Goal: Book appointment/travel/reservation

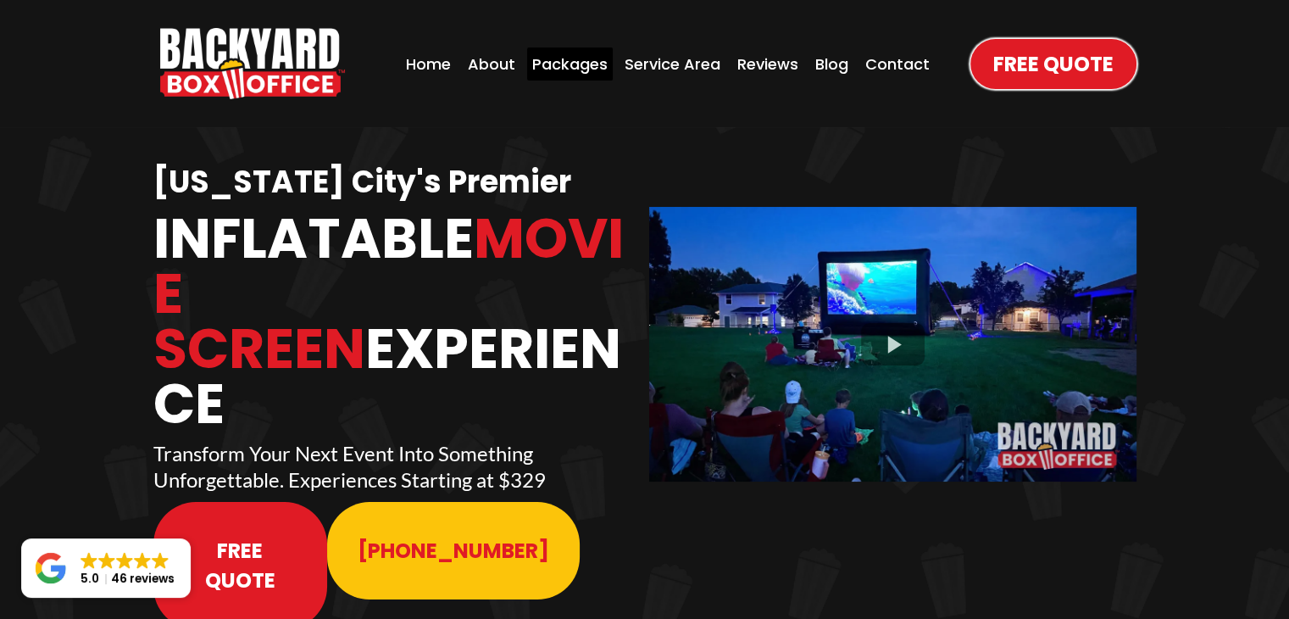
click at [583, 71] on div "Packages" at bounding box center [570, 63] width 86 height 33
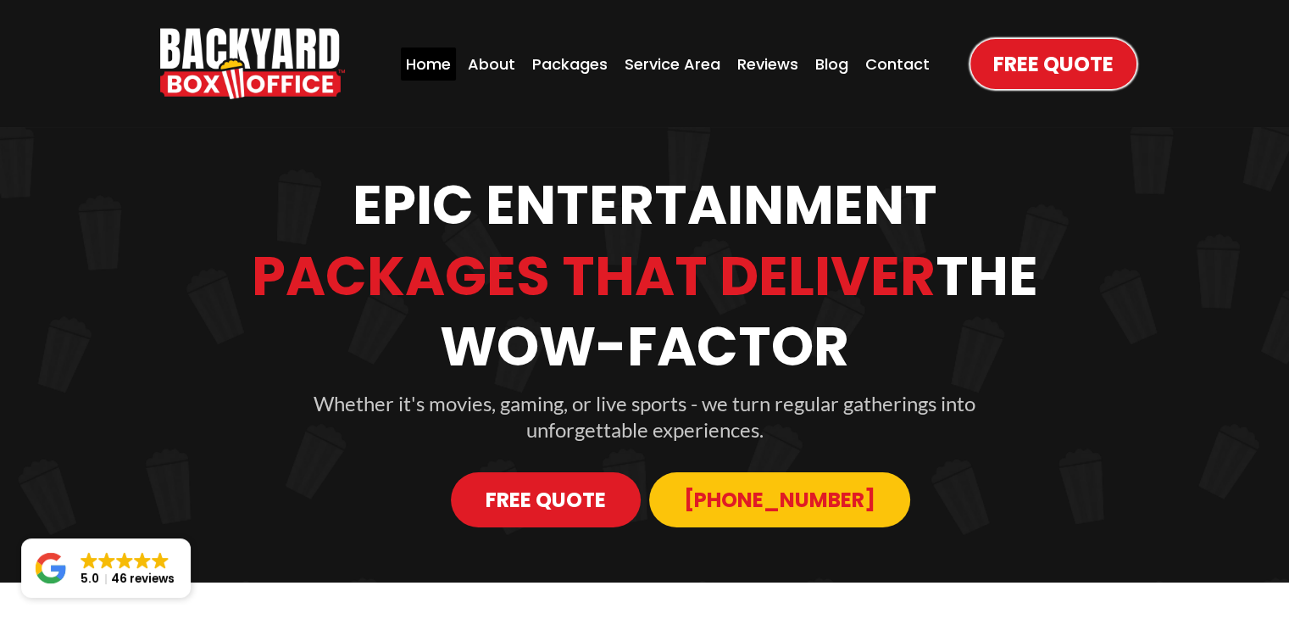
click at [437, 62] on div "Home" at bounding box center [428, 63] width 55 height 33
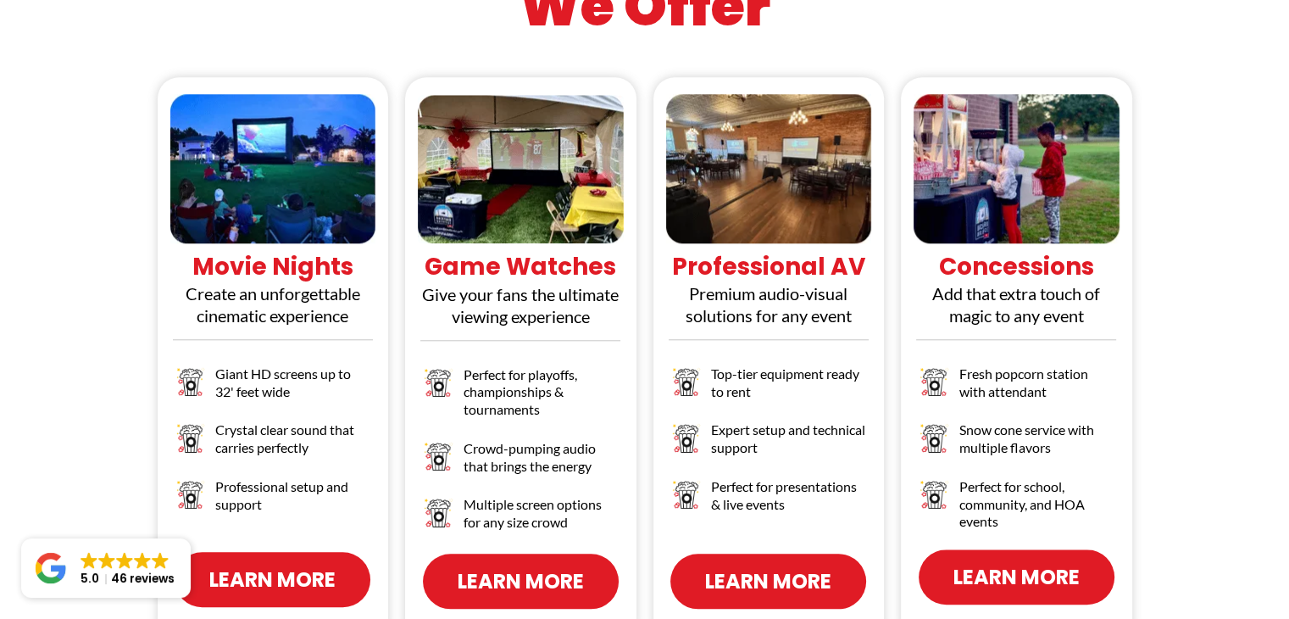
scroll to position [1644, 0]
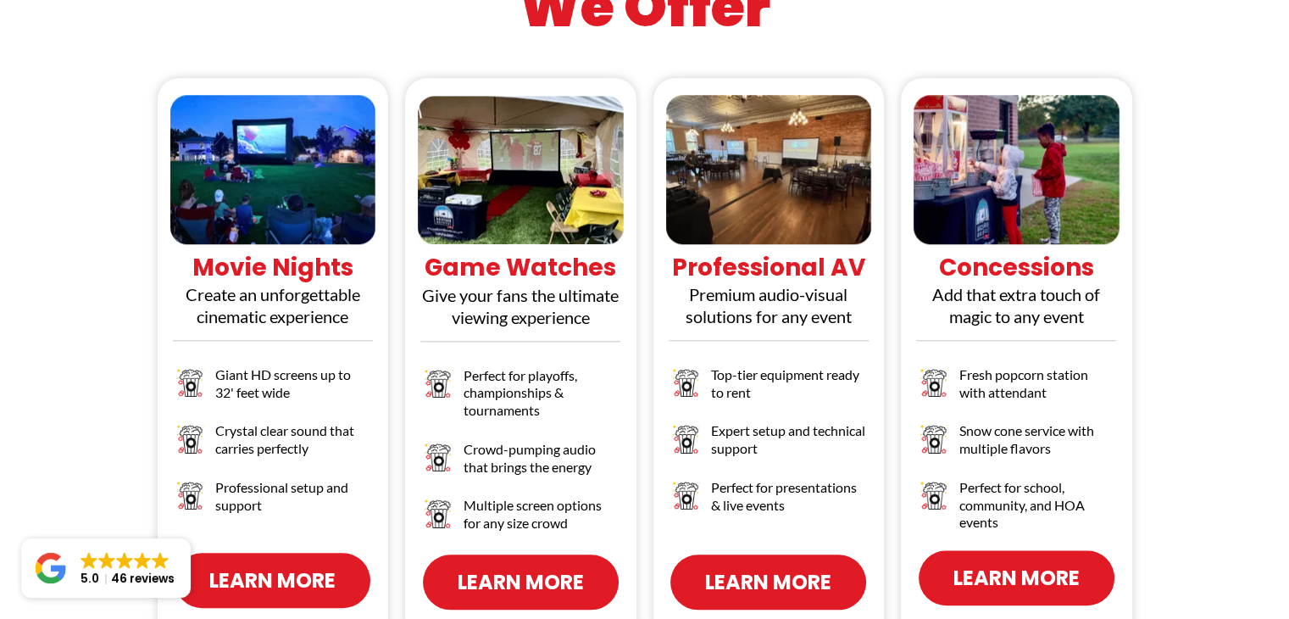
click at [265, 565] on span "Learn More" at bounding box center [272, 580] width 126 height 30
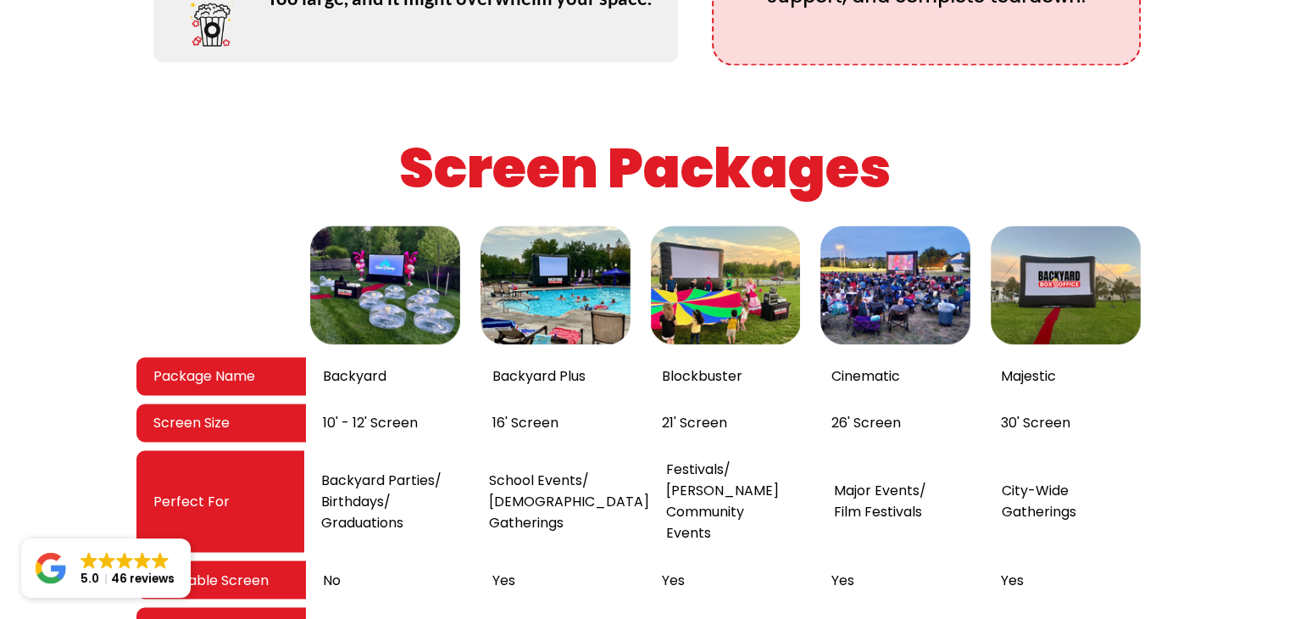
scroll to position [2661, 0]
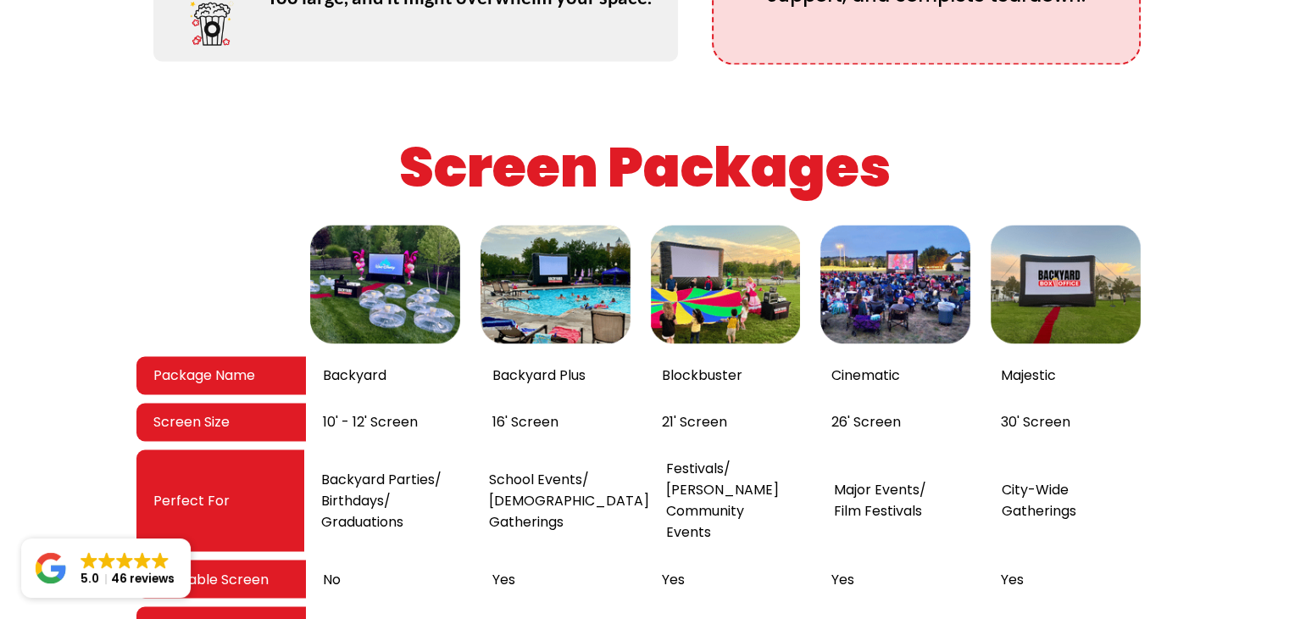
click at [1025, 281] on img at bounding box center [1066, 283] width 159 height 127
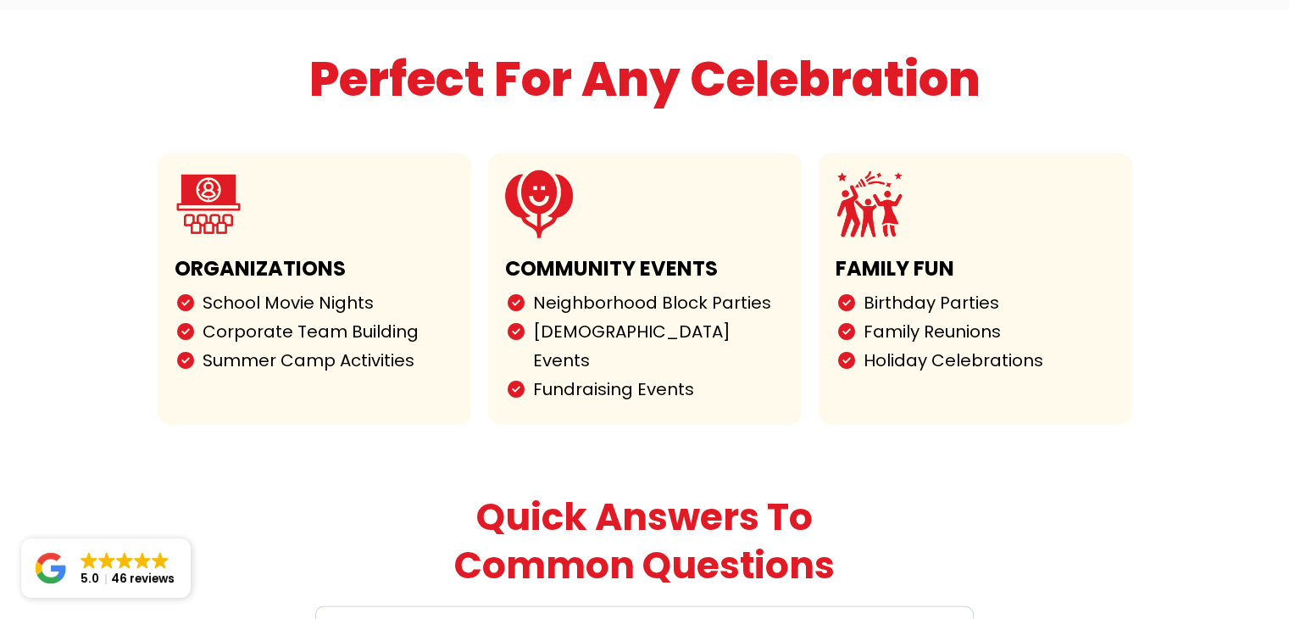
scroll to position [4161, 0]
